Goal: Check status

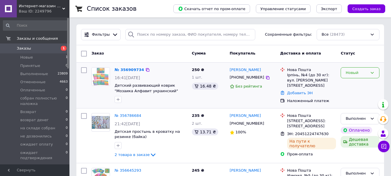
click at [353, 73] on div "Новый" at bounding box center [356, 73] width 22 height 6
click at [349, 84] on li "Принят" at bounding box center [360, 84] width 38 height 11
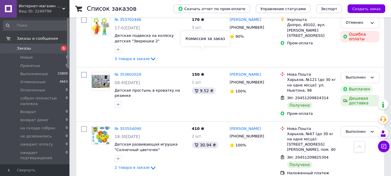
scroll to position [2082, 0]
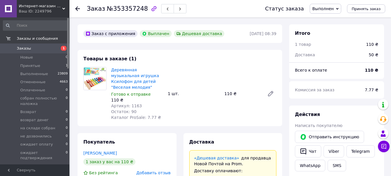
click at [77, 8] on icon at bounding box center [77, 8] width 5 height 5
